Goal: Check status: Check status

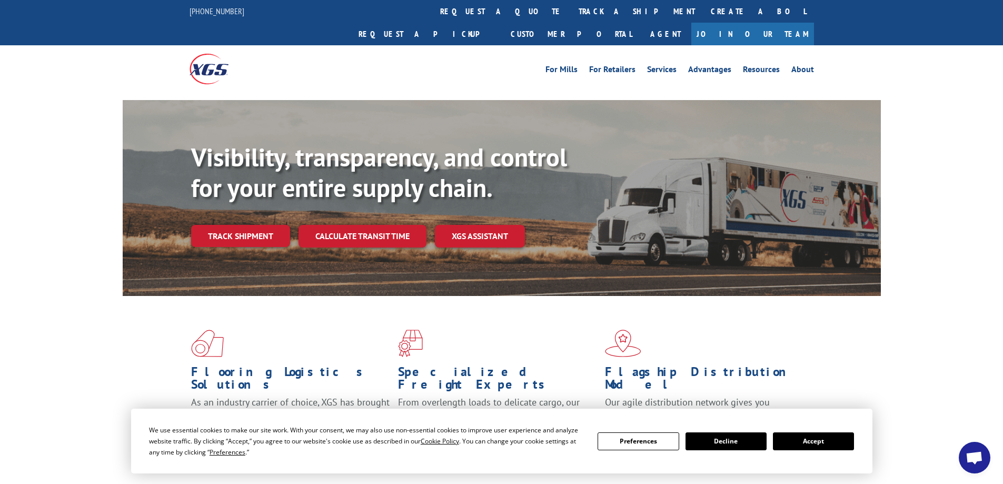
click at [809, 437] on button "Accept" at bounding box center [813, 441] width 81 height 18
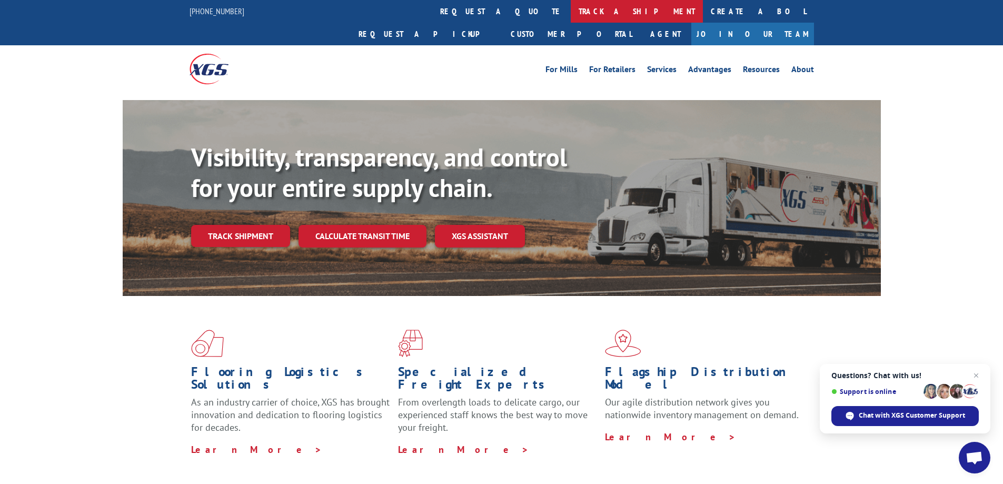
click at [570, 12] on link "track a shipment" at bounding box center [636, 11] width 132 height 23
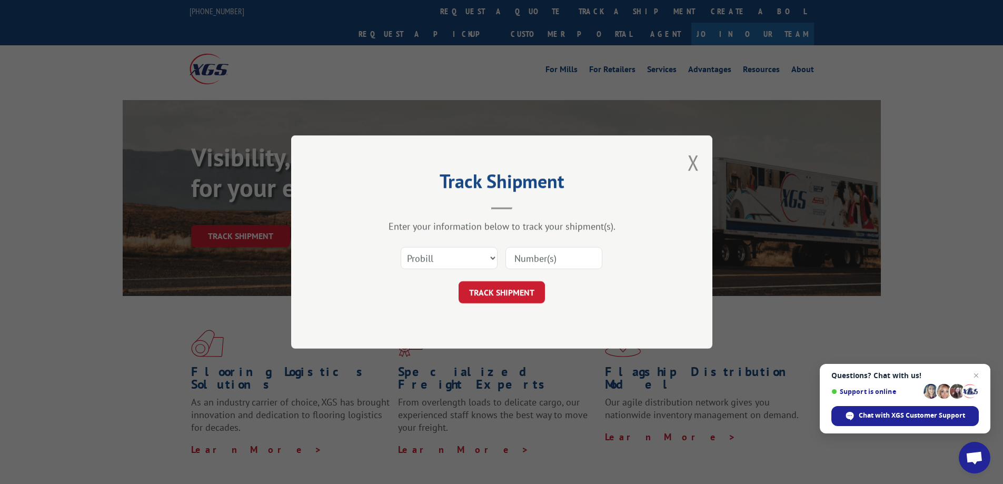
click at [534, 259] on input at bounding box center [553, 258] width 97 height 22
paste input "YK9RBV8MV62A64Y"
type input "YK9RBV8MV62A64Y"
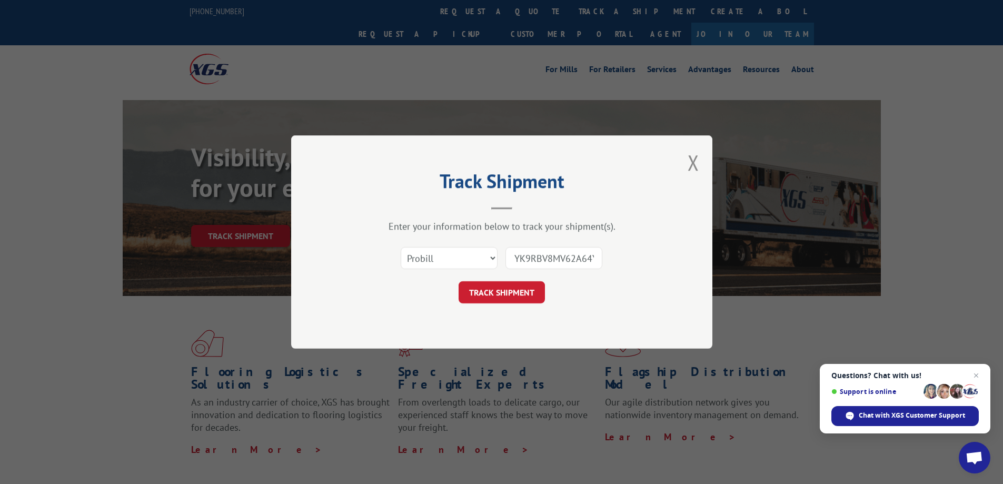
click at [522, 288] on button "TRACK SHIPMENT" at bounding box center [501, 292] width 86 height 22
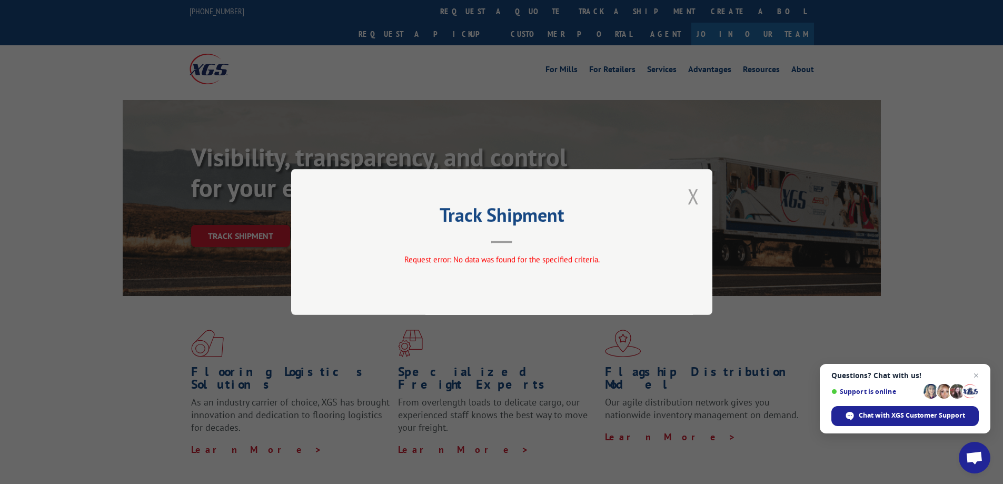
click at [697, 193] on button "Close modal" at bounding box center [693, 196] width 12 height 28
